Goal: Transaction & Acquisition: Purchase product/service

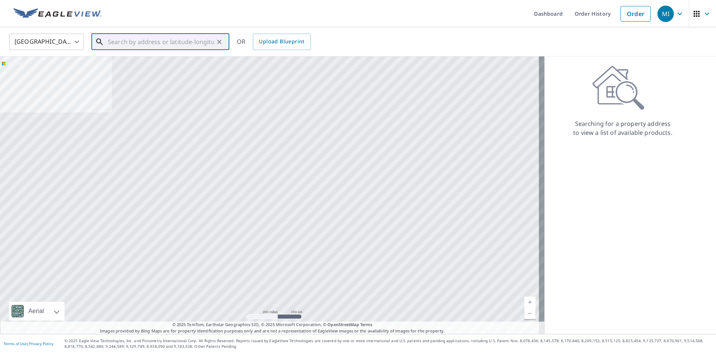
click at [159, 41] on input "text" at bounding box center [161, 41] width 106 height 21
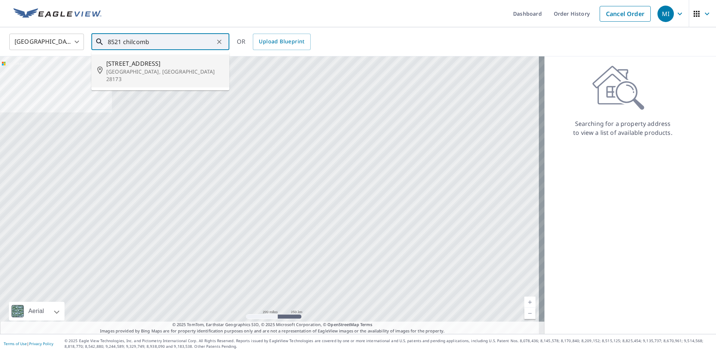
click at [154, 66] on span "[STREET_ADDRESS]" at bounding box center [164, 63] width 117 height 9
type input "[STREET_ADDRESS]"
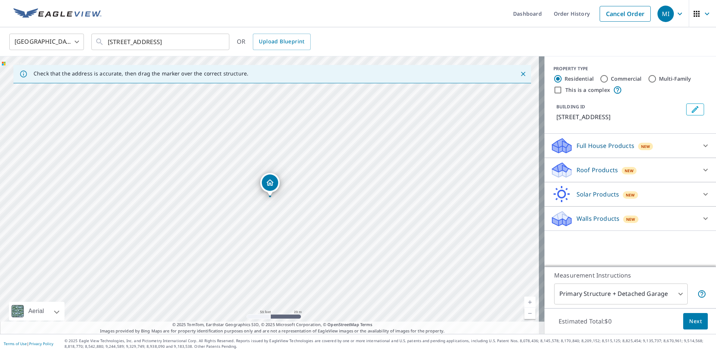
click at [193, 199] on div "[STREET_ADDRESS]" at bounding box center [272, 194] width 545 height 277
drag, startPoint x: 273, startPoint y: 182, endPoint x: 275, endPoint y: 186, distance: 3.8
click at [577, 170] on p "Roof Products" at bounding box center [597, 169] width 41 height 9
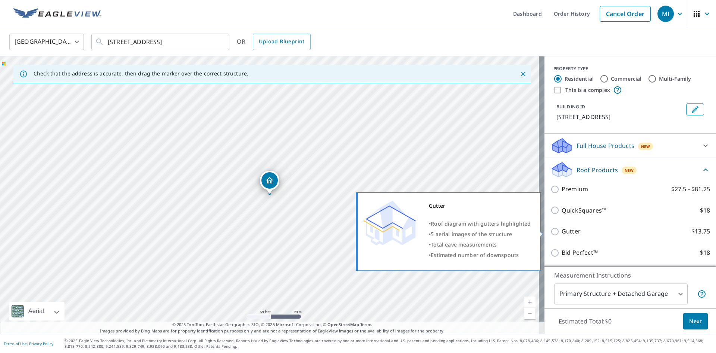
click at [551, 231] on input "Gutter $13.75" at bounding box center [556, 231] width 11 height 9
checkbox input "true"
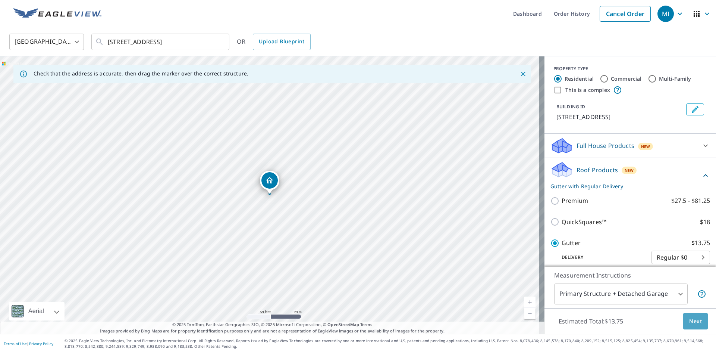
click at [694, 320] on span "Next" at bounding box center [696, 320] width 13 height 9
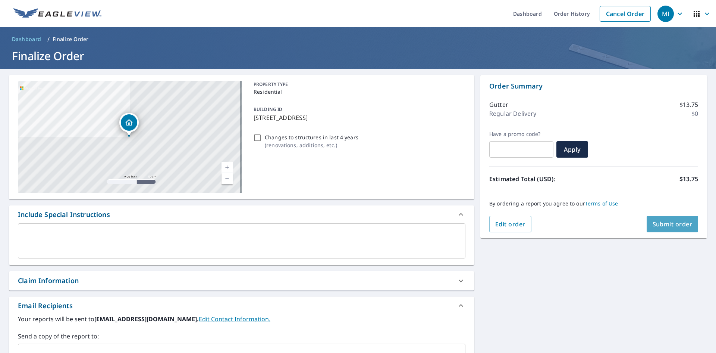
click at [669, 222] on span "Submit order" at bounding box center [673, 224] width 40 height 8
